Goal: Task Accomplishment & Management: Use online tool/utility

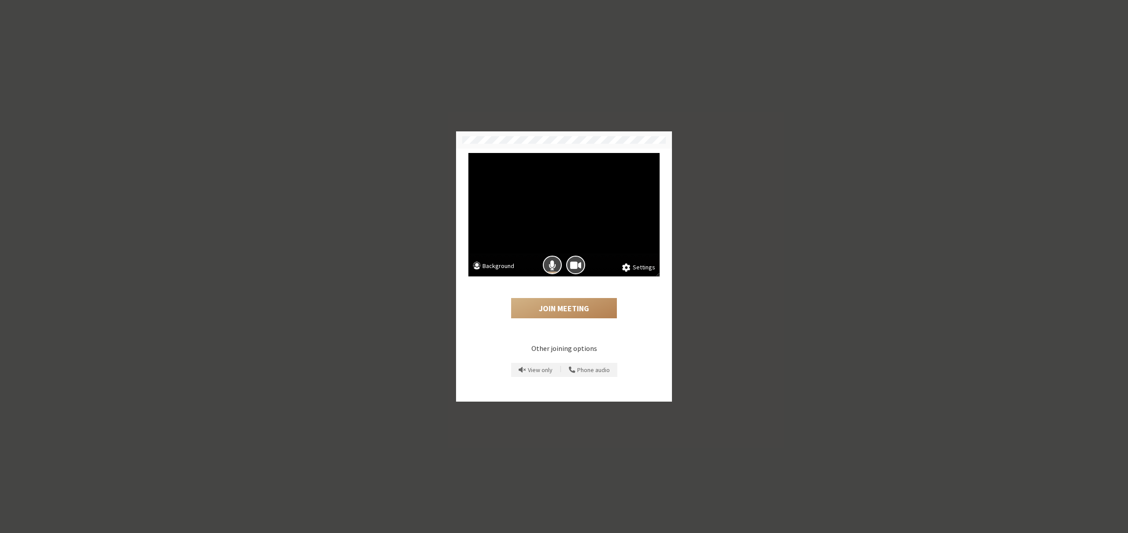
click at [648, 271] on button "Settings" at bounding box center [638, 268] width 33 height 10
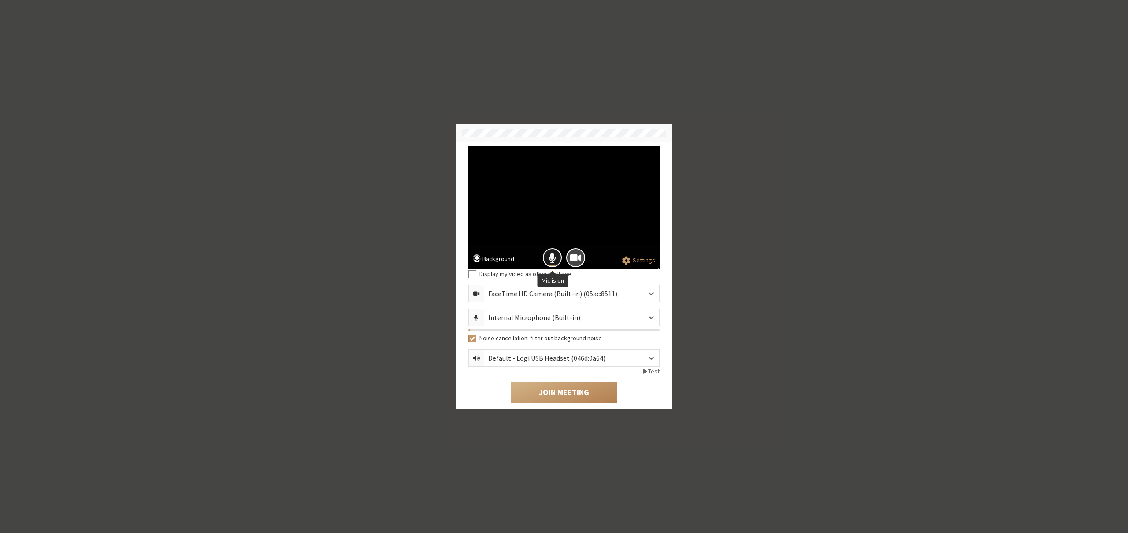
click at [559, 264] on button "Mic is on" at bounding box center [552, 257] width 19 height 19
click at [548, 395] on button "Join Meeting" at bounding box center [564, 392] width 106 height 20
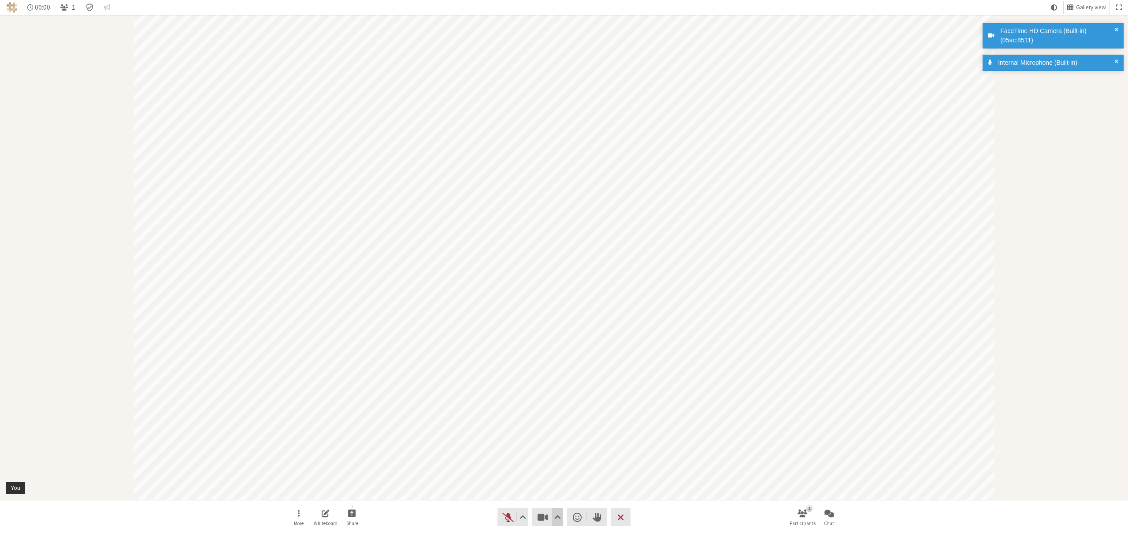
click at [555, 514] on span "Video setting" at bounding box center [557, 517] width 7 height 12
click at [544, 487] on span "Background & effects" at bounding box center [563, 486] width 93 height 6
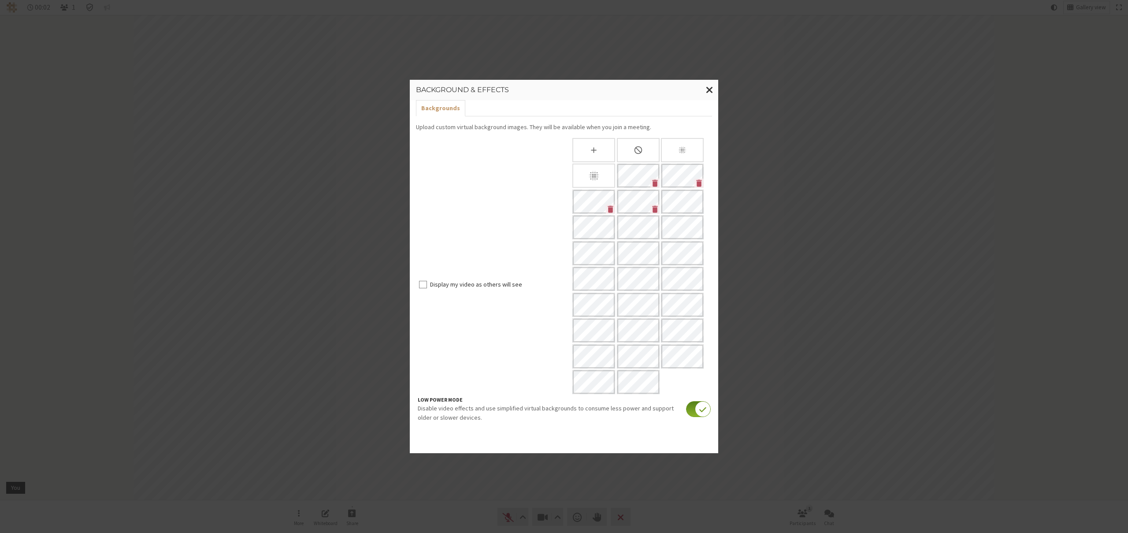
click at [687, 407] on input "checkbox" at bounding box center [698, 409] width 25 height 16
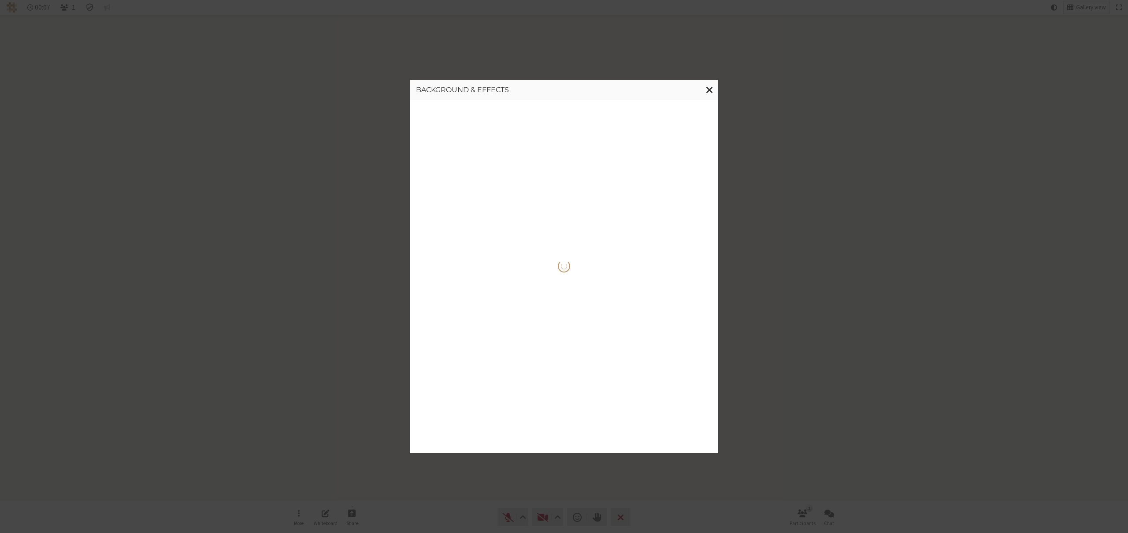
drag, startPoint x: 539, startPoint y: 92, endPoint x: 578, endPoint y: 90, distance: 38.4
click at [578, 90] on h3 "Background & effects" at bounding box center [564, 90] width 296 height 8
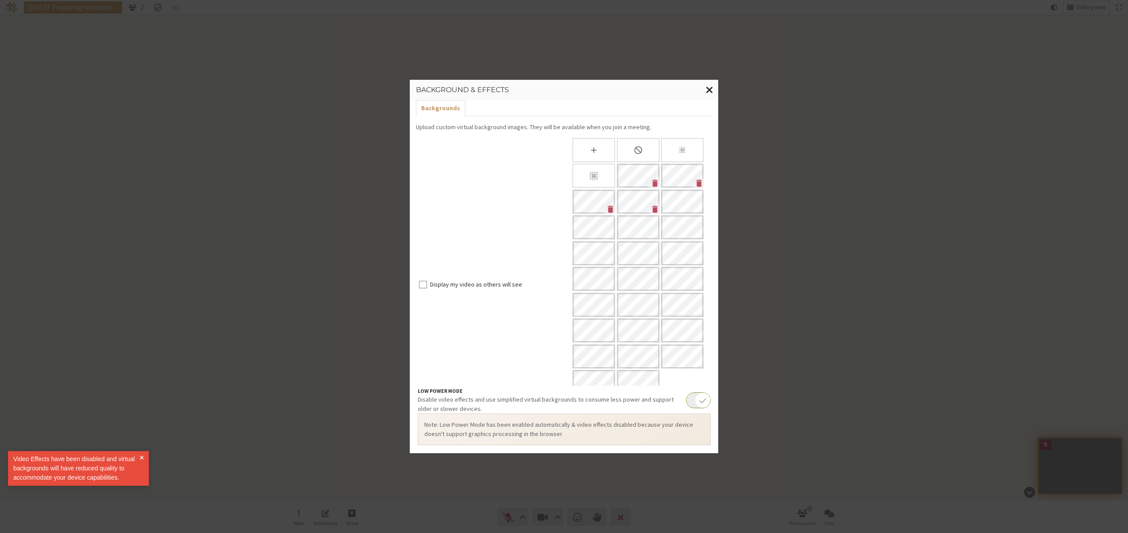
click at [706, 91] on button "Close modal" at bounding box center [709, 90] width 17 height 20
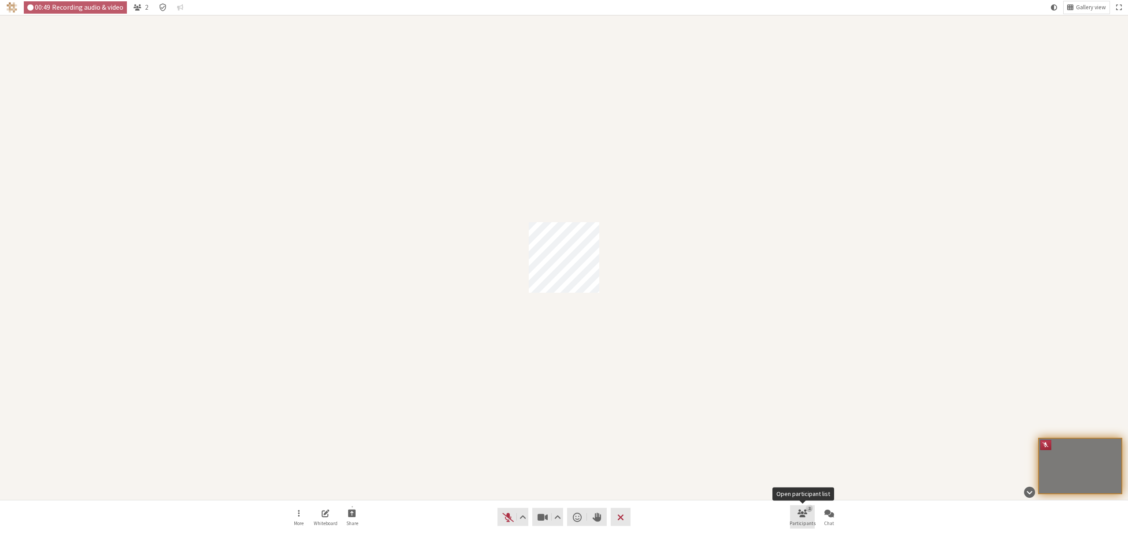
click at [799, 512] on span "Open participant list" at bounding box center [803, 513] width 10 height 10
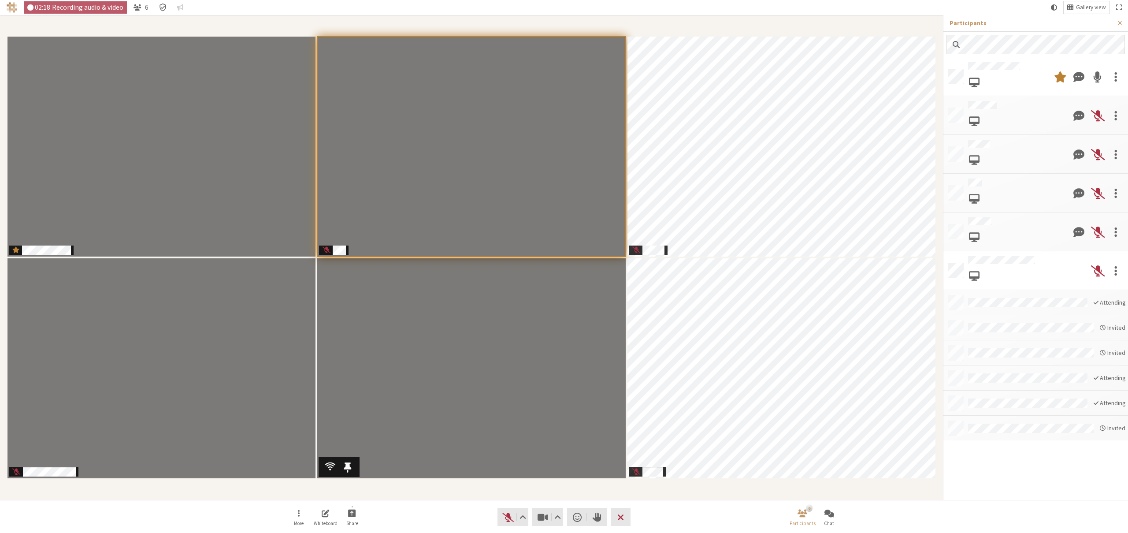
drag, startPoint x: 423, startPoint y: 468, endPoint x: 540, endPoint y: 529, distance: 132.1
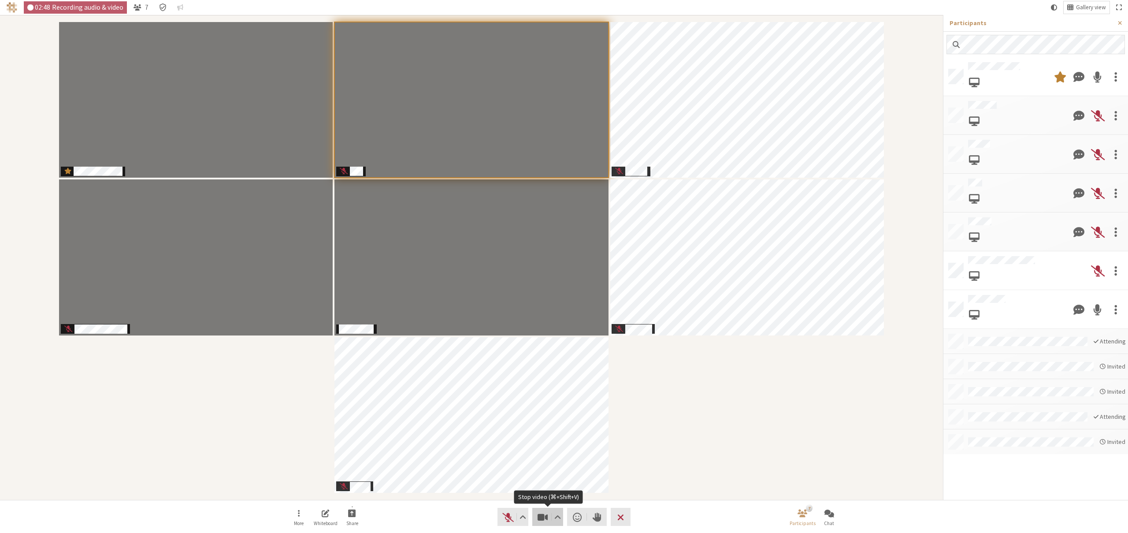
click at [538, 514] on span "Stop video (⌘+Shift+V)" at bounding box center [543, 517] width 12 height 12
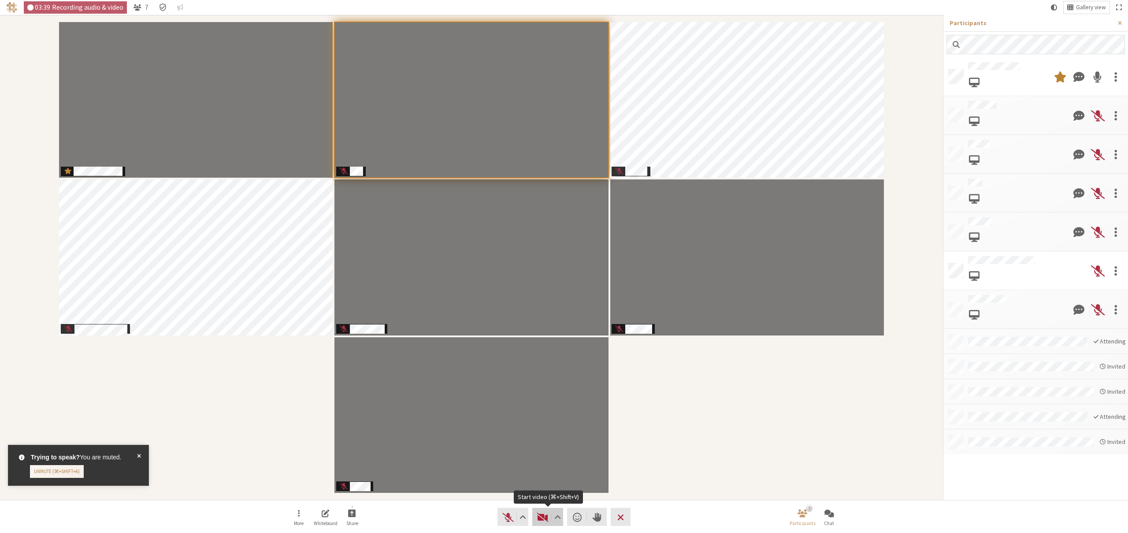
click at [544, 521] on span "Start video (⌘+Shift+V)" at bounding box center [543, 517] width 12 height 12
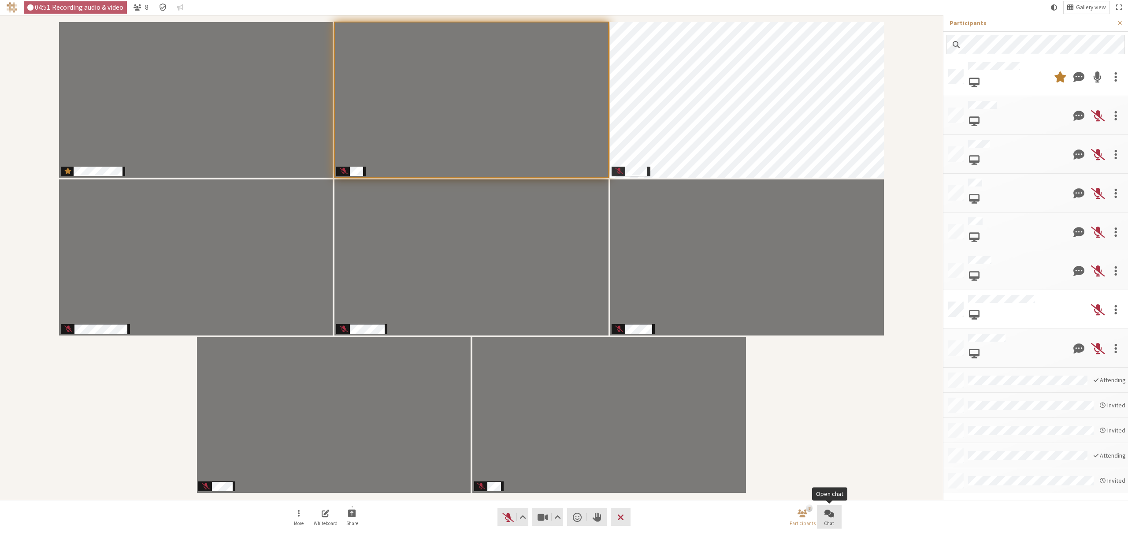
drag, startPoint x: 828, startPoint y: 511, endPoint x: 921, endPoint y: 487, distance: 95.7
click at [828, 511] on span "Open chat" at bounding box center [829, 513] width 10 height 10
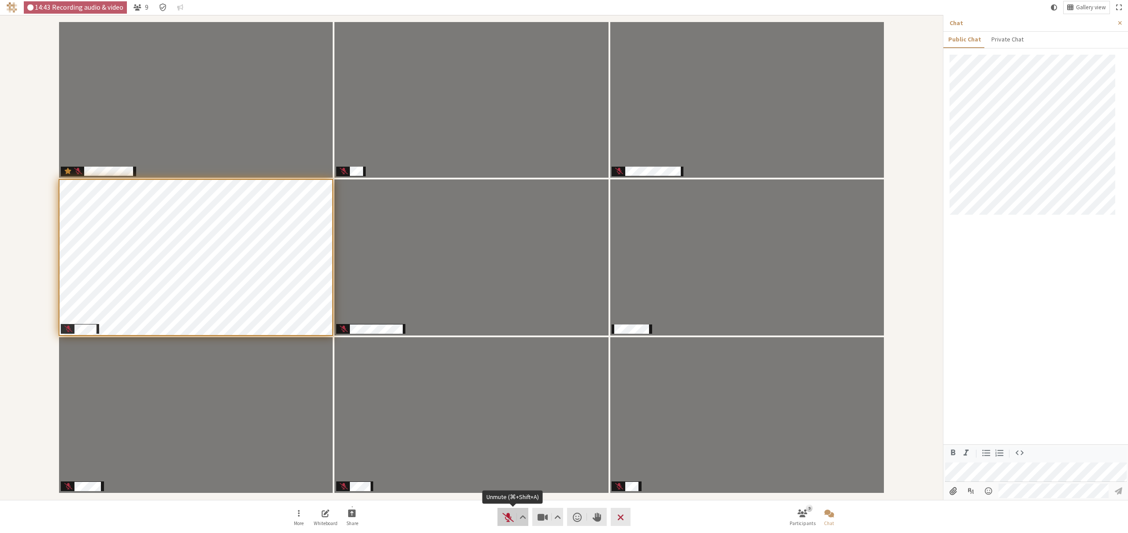
click at [504, 517] on span "Unmute (⌘+Shift+A)" at bounding box center [508, 517] width 12 height 12
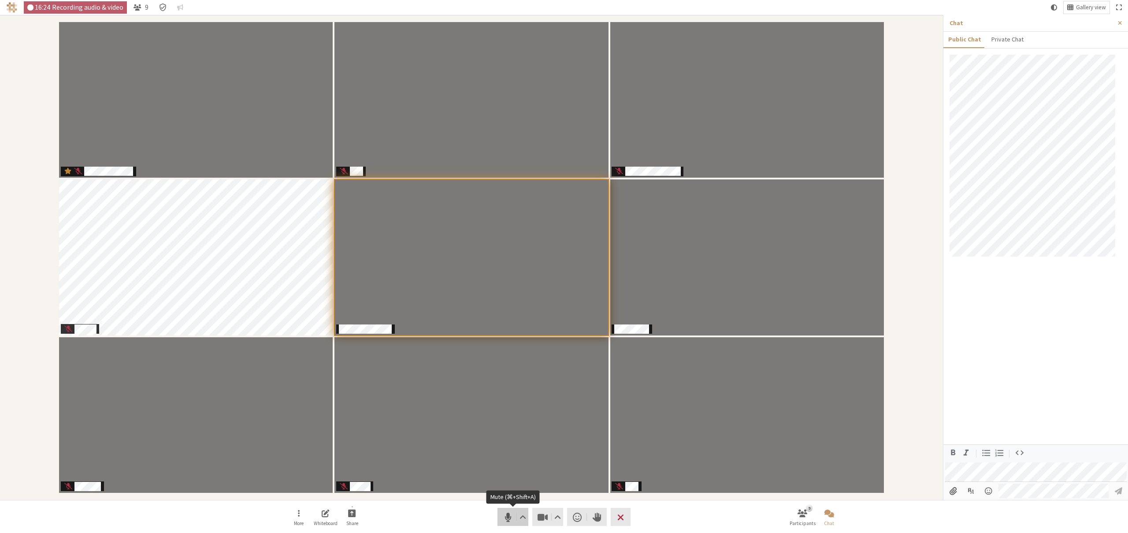
click at [502, 518] on span "Mute (⌘+Shift+A)" at bounding box center [508, 517] width 12 height 12
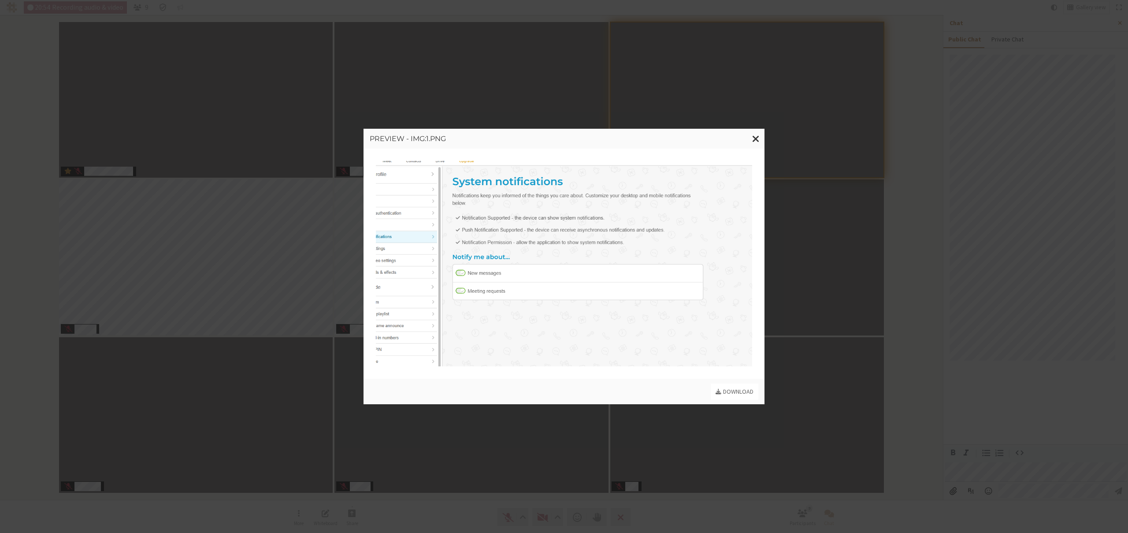
click at [1012, 449] on div "Preview - img:1.png Download" at bounding box center [564, 266] width 1128 height 533
click at [757, 135] on span "Close modal" at bounding box center [755, 138] width 7 height 11
click at [10, 266] on div "Preview - img:1.png Download" at bounding box center [564, 266] width 1128 height 533
click at [757, 137] on span "Close modal" at bounding box center [755, 138] width 7 height 11
click at [754, 140] on span "Close modal" at bounding box center [755, 138] width 7 height 11
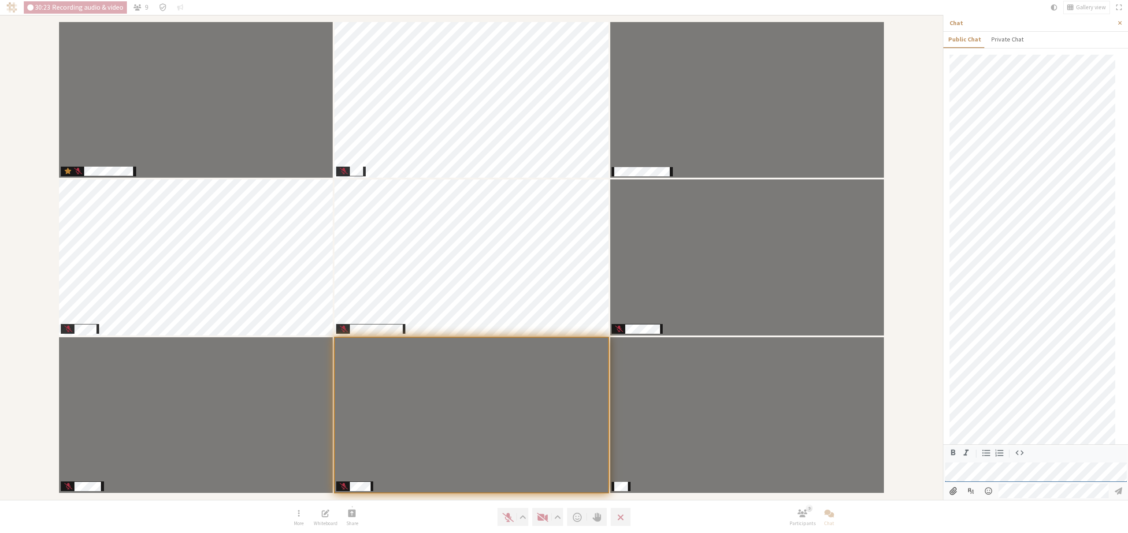
scroll to position [197, 0]
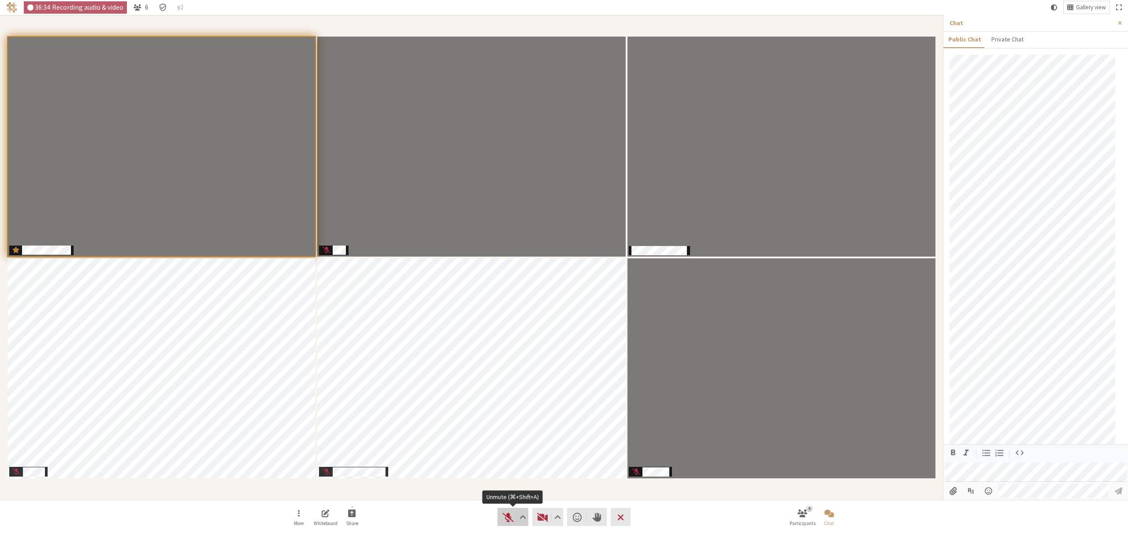
click at [508, 519] on span "Unmute (⌘+Shift+A)" at bounding box center [508, 517] width 12 height 12
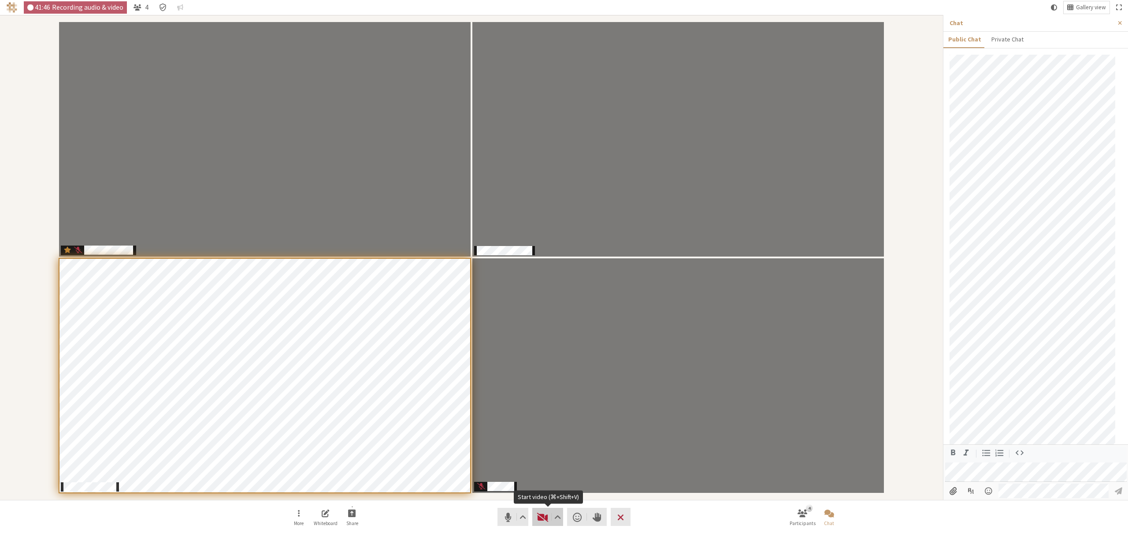
click at [545, 515] on span "Start video (⌘+Shift+V)" at bounding box center [543, 517] width 12 height 12
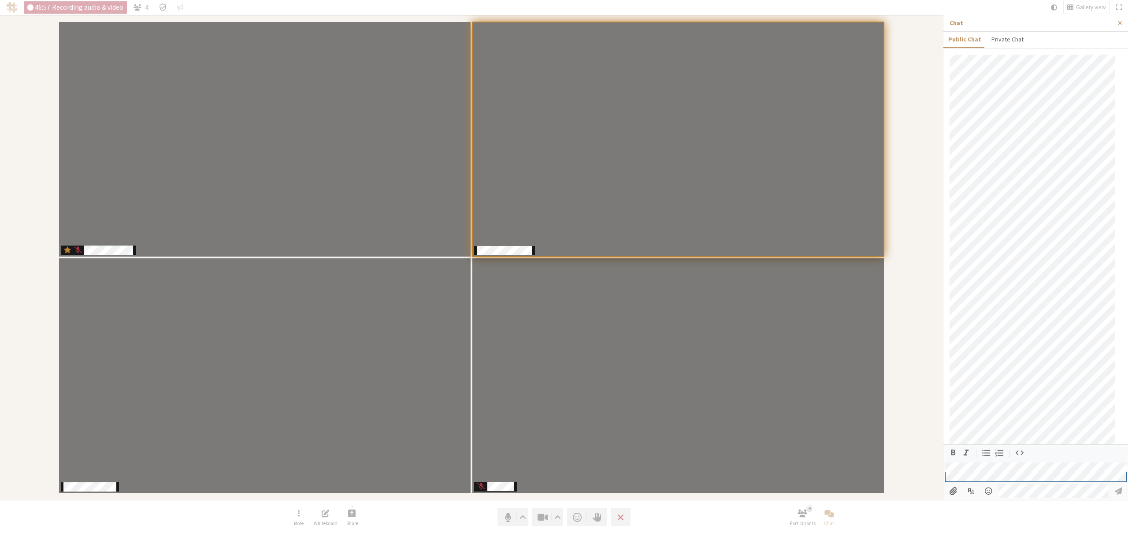
scroll to position [248, 0]
click at [583, 520] on button "Send a reaction" at bounding box center [577, 517] width 20 height 18
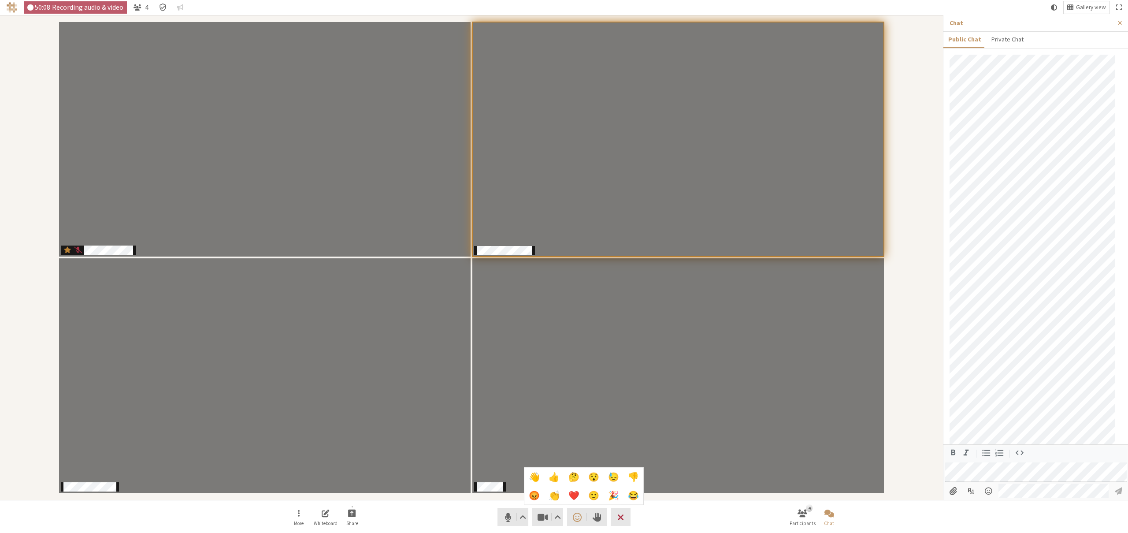
click at [536, 478] on span "👋" at bounding box center [534, 477] width 11 height 10
